Goal: Find specific page/section: Find specific page/section

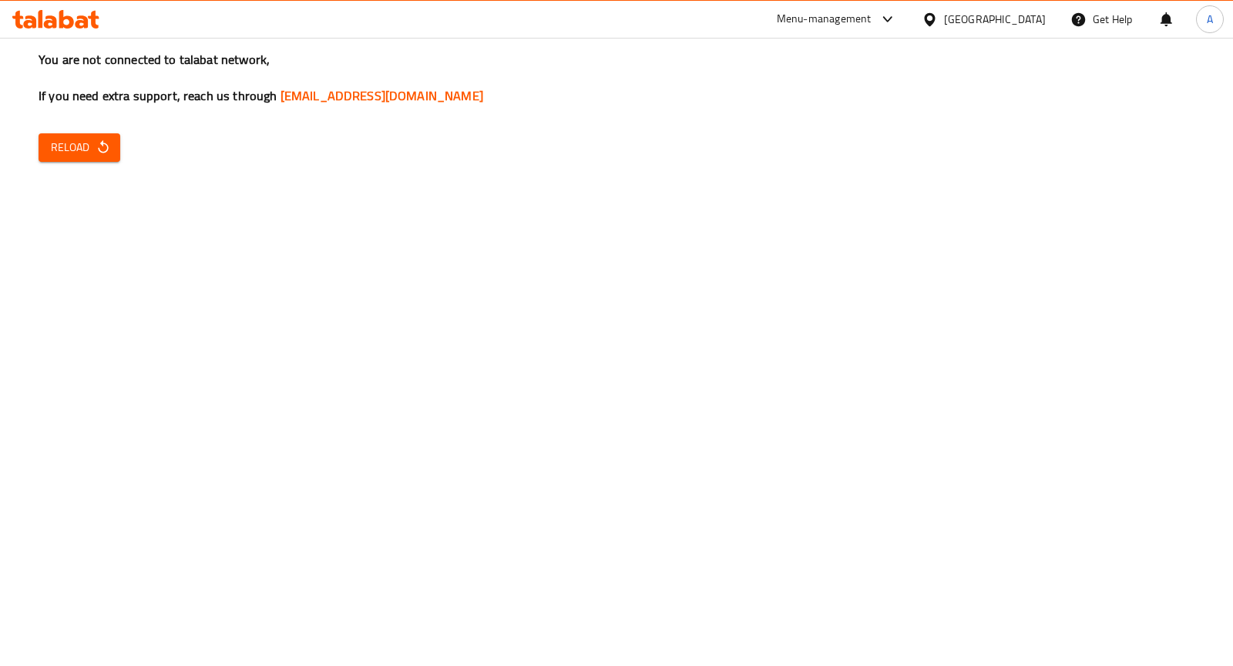
click at [116, 157] on button "Reload" at bounding box center [80, 147] width 82 height 29
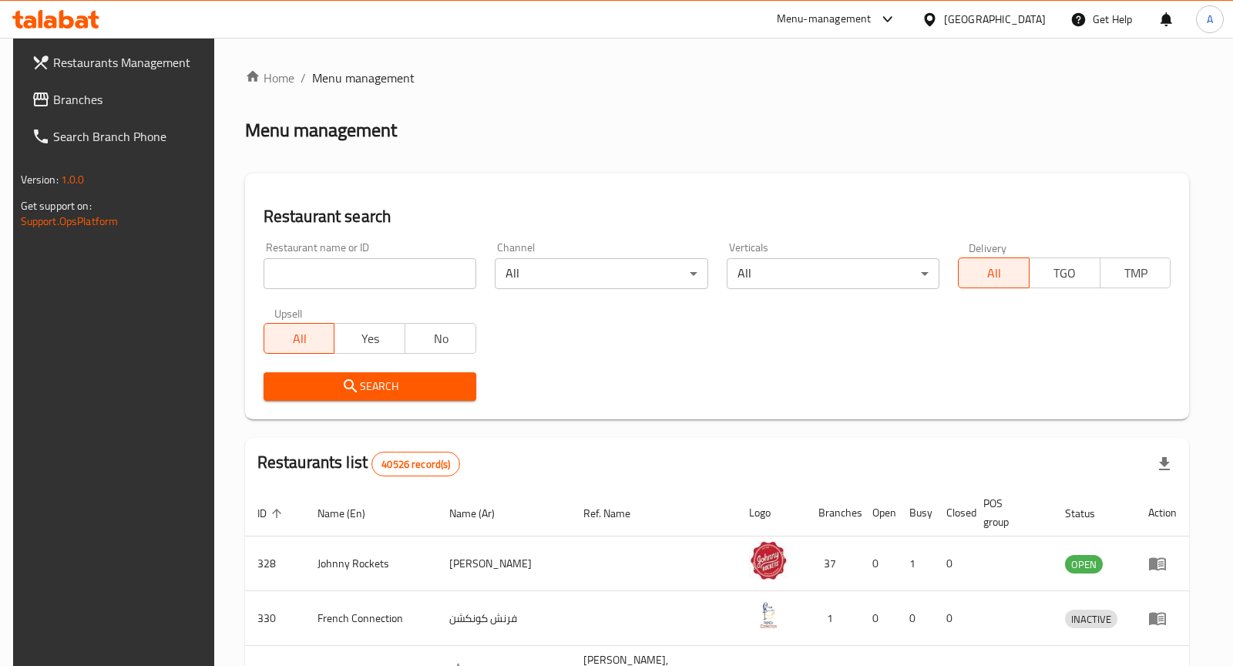
click at [391, 275] on input "search" at bounding box center [370, 273] width 213 height 31
paste input "Falafel Al Balad, Al Warqa 1"
type input "Falafel Al Balad, Al Warqa 1"
click at [148, 69] on span "Restaurants Management" at bounding box center [129, 62] width 153 height 18
